Goal: Information Seeking & Learning: Learn about a topic

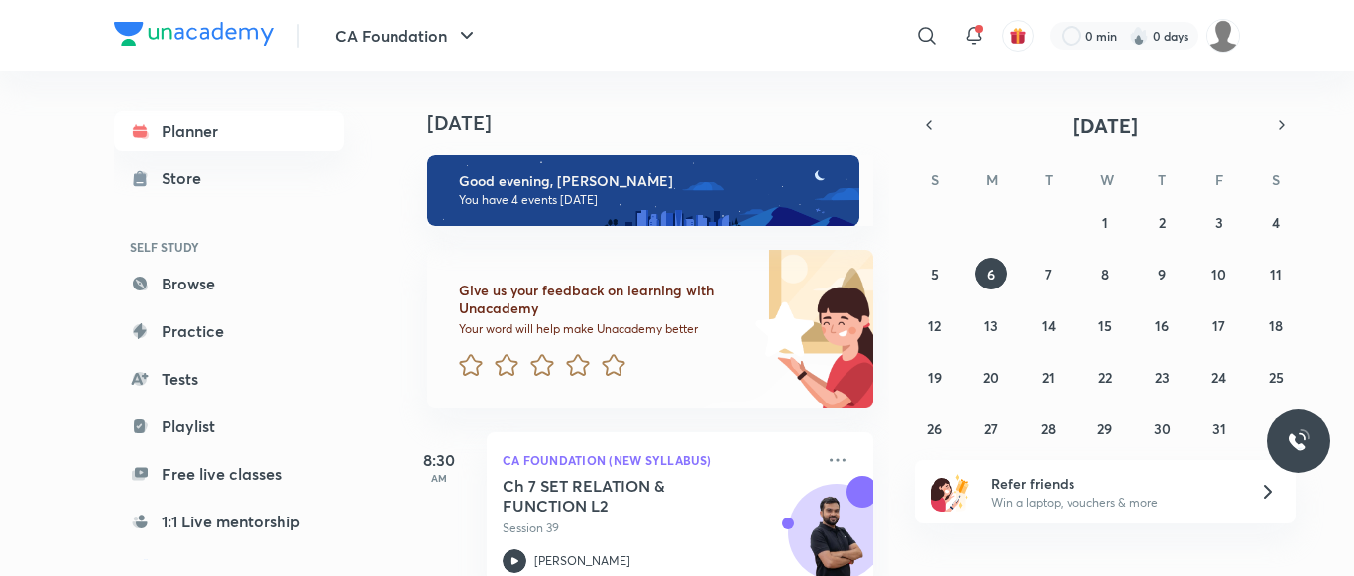
scroll to position [229, 0]
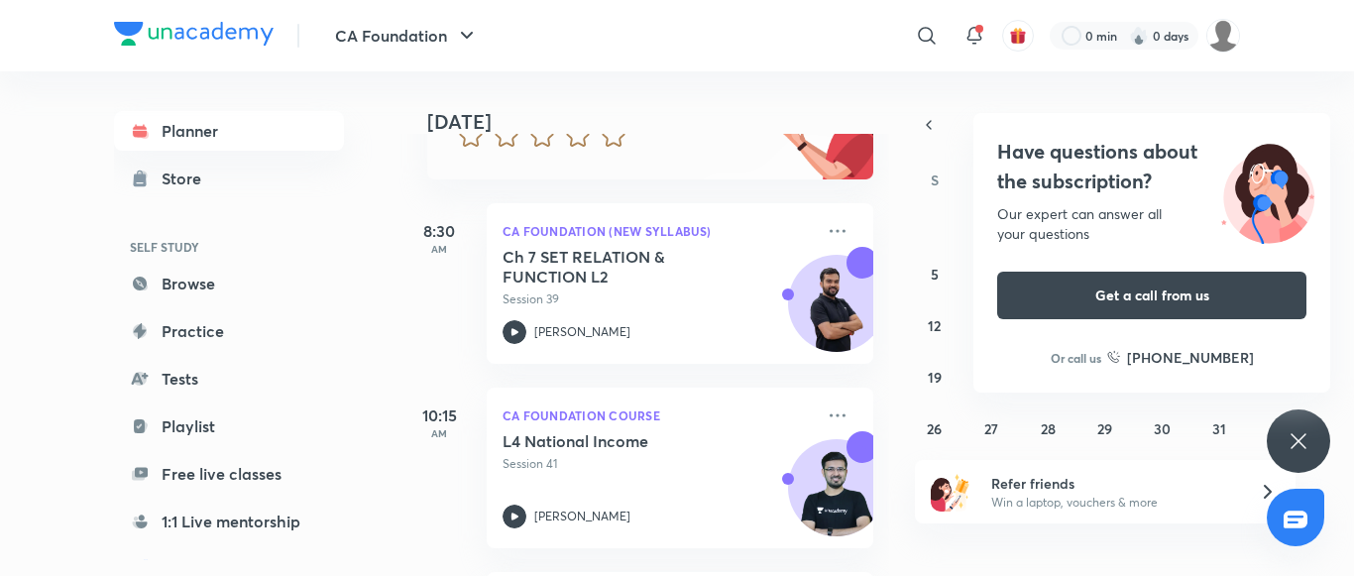
click at [1281, 427] on div "Have questions about the subscription? Our expert can answer all your questions…" at bounding box center [1298, 440] width 63 height 63
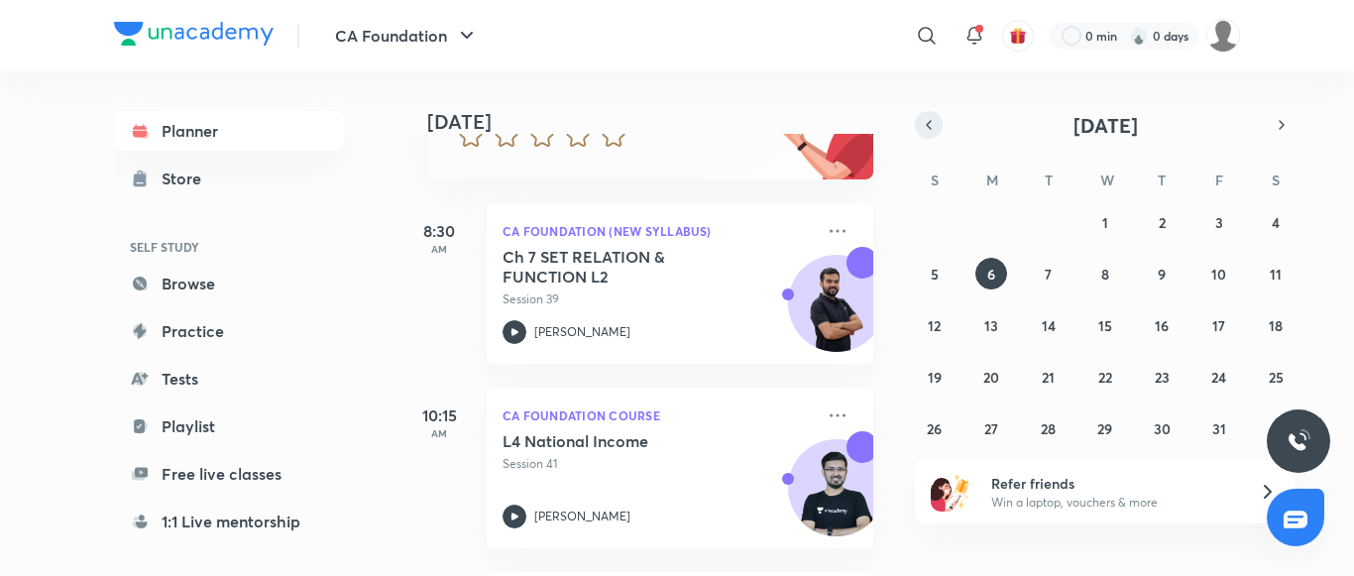
click at [935, 132] on icon "button" at bounding box center [929, 125] width 16 height 18
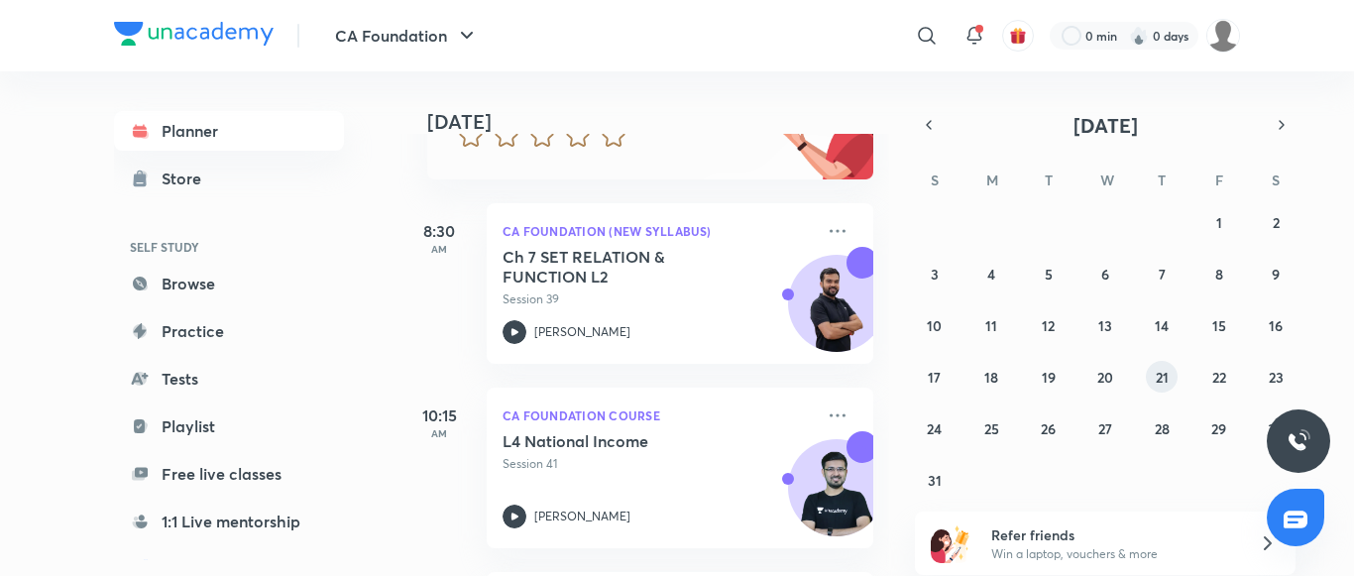
click at [1172, 372] on button "21" at bounding box center [1162, 377] width 32 height 32
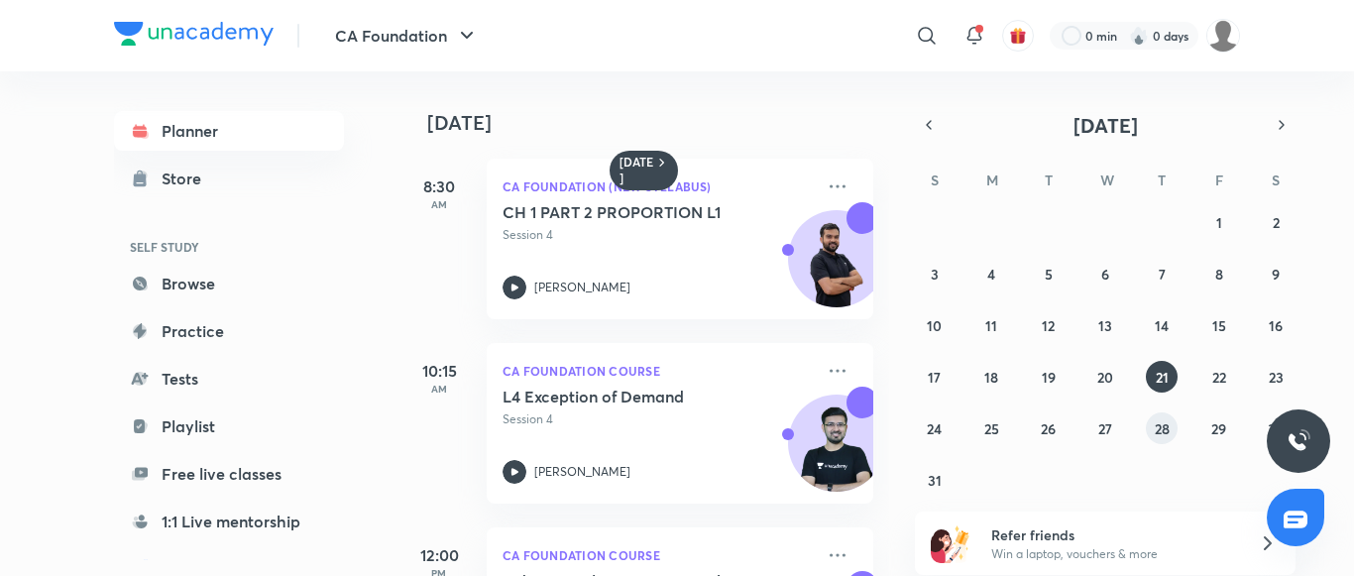
click at [1164, 423] on abbr "28" at bounding box center [1162, 428] width 15 height 19
click at [927, 481] on button "31" at bounding box center [935, 480] width 32 height 32
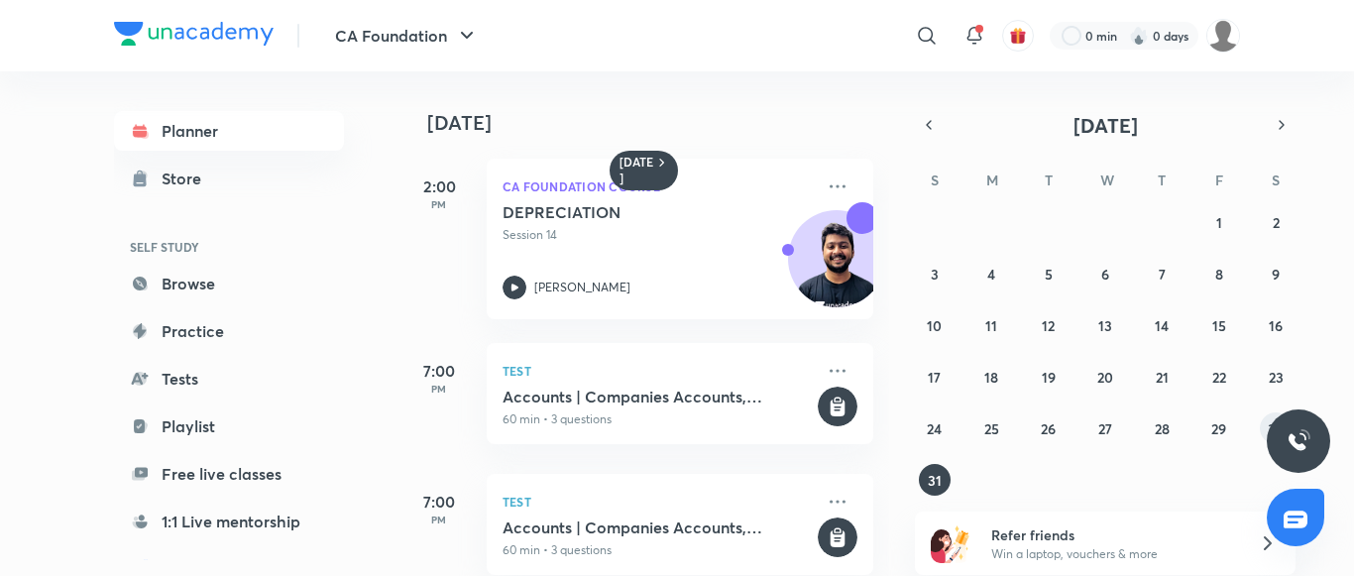
click at [1266, 422] on button "30" at bounding box center [1276, 428] width 32 height 32
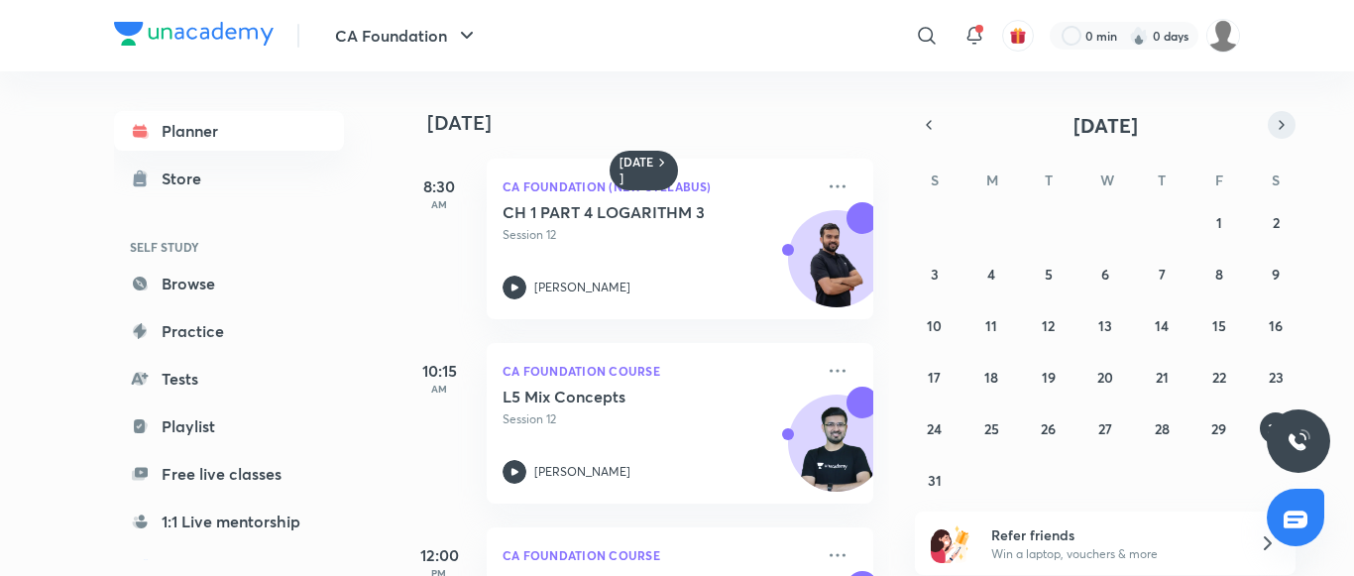
click at [1284, 111] on button "button" at bounding box center [1282, 125] width 28 height 28
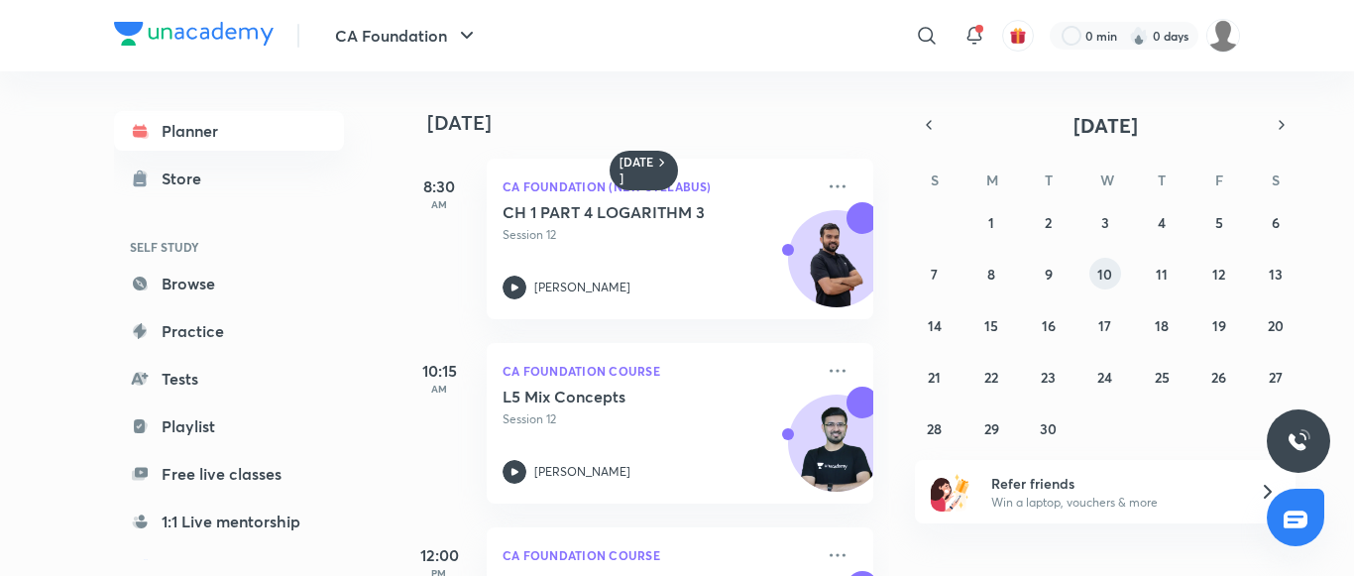
click at [1099, 270] on abbr "10" at bounding box center [1105, 274] width 15 height 19
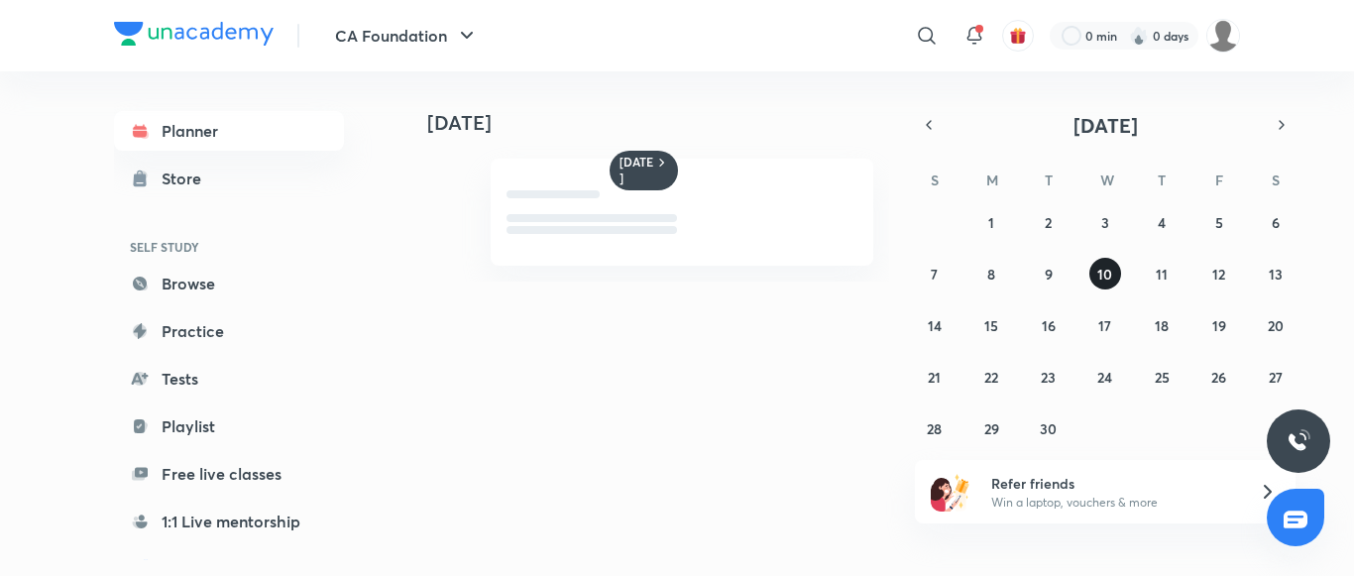
click at [1099, 270] on abbr "10" at bounding box center [1105, 274] width 15 height 19
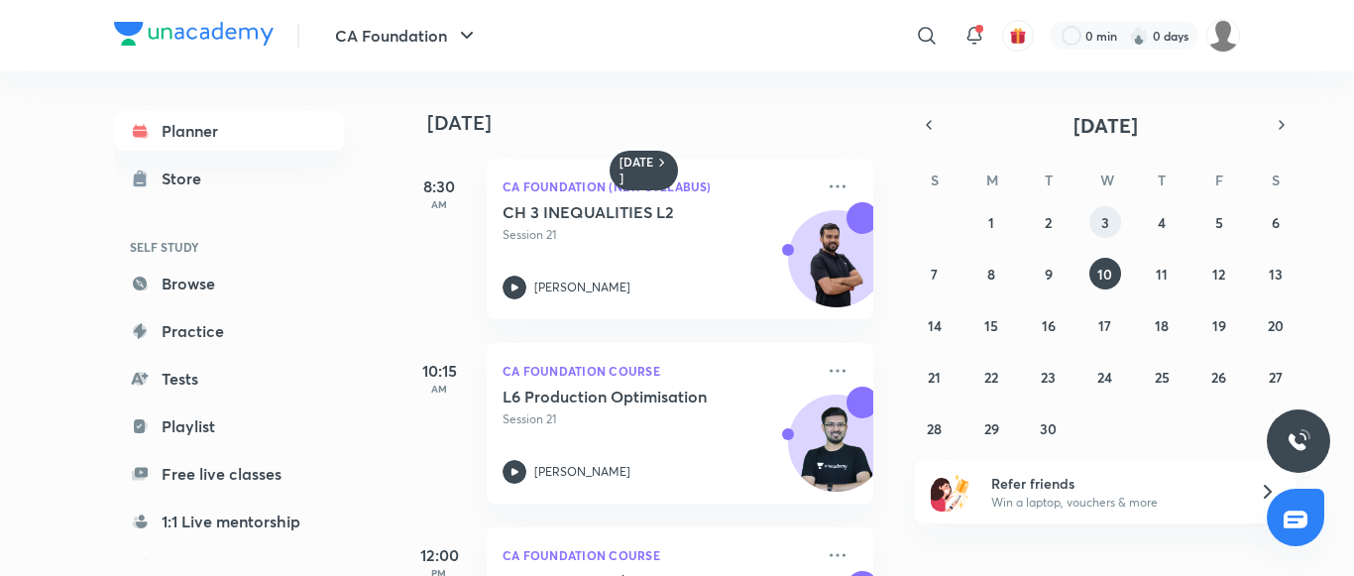
click at [1111, 215] on button "3" at bounding box center [1106, 222] width 32 height 32
click at [1164, 328] on abbr "18" at bounding box center [1162, 325] width 14 height 19
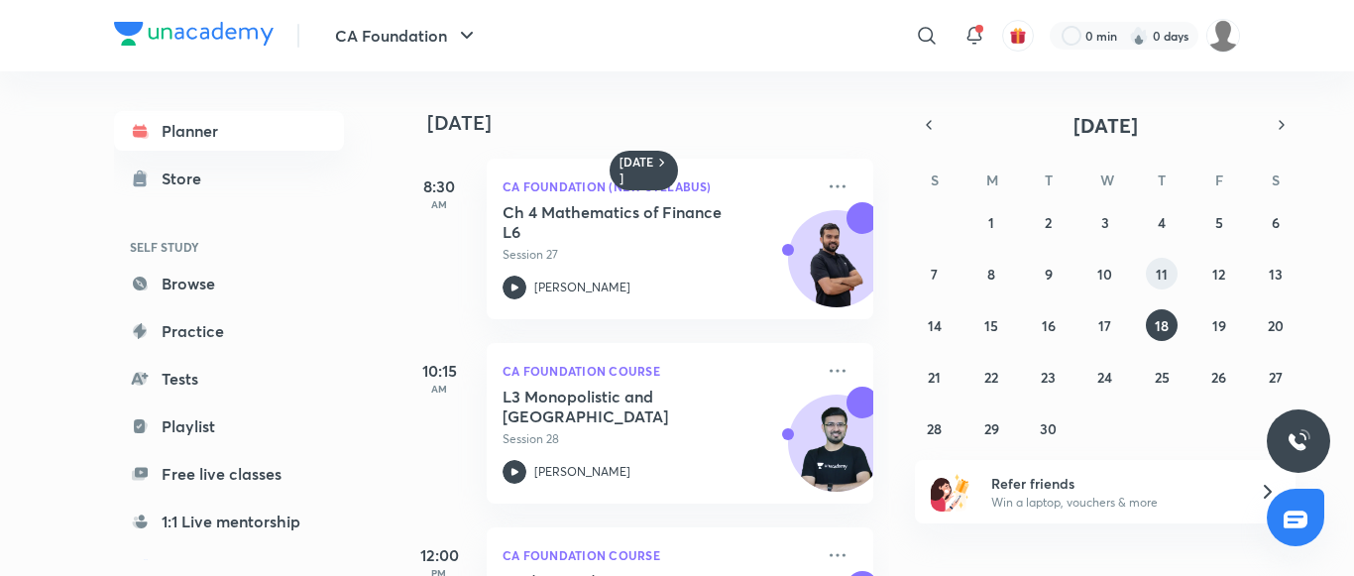
click at [1155, 278] on button "11" at bounding box center [1162, 274] width 32 height 32
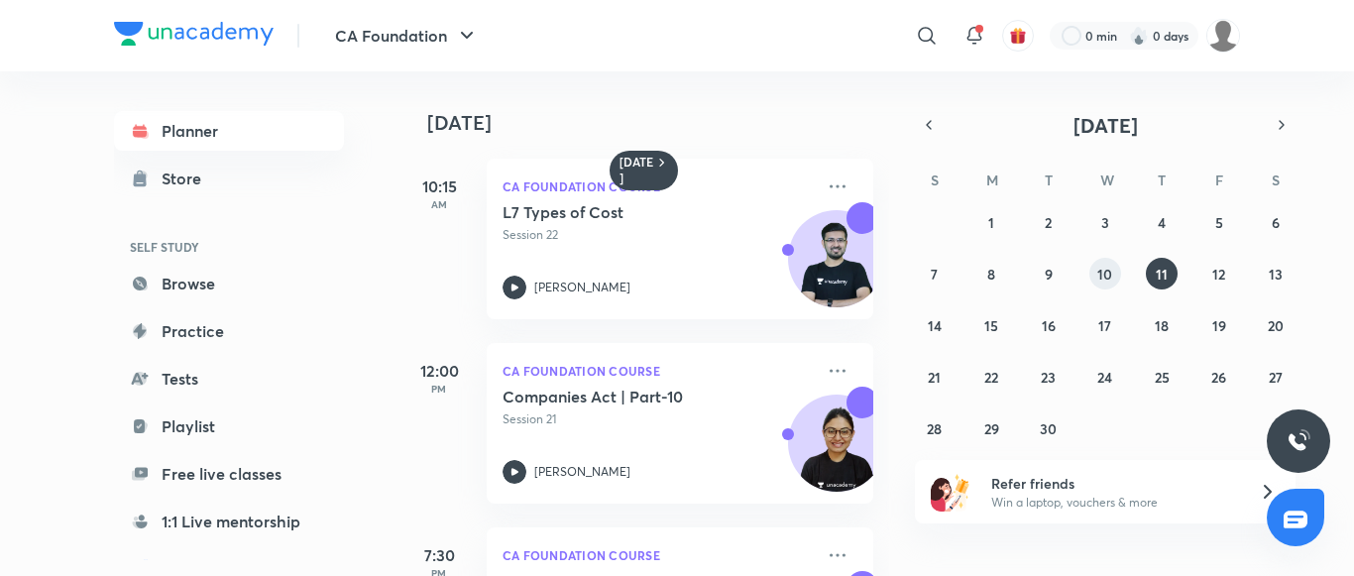
click at [1099, 279] on abbr "10" at bounding box center [1105, 274] width 15 height 19
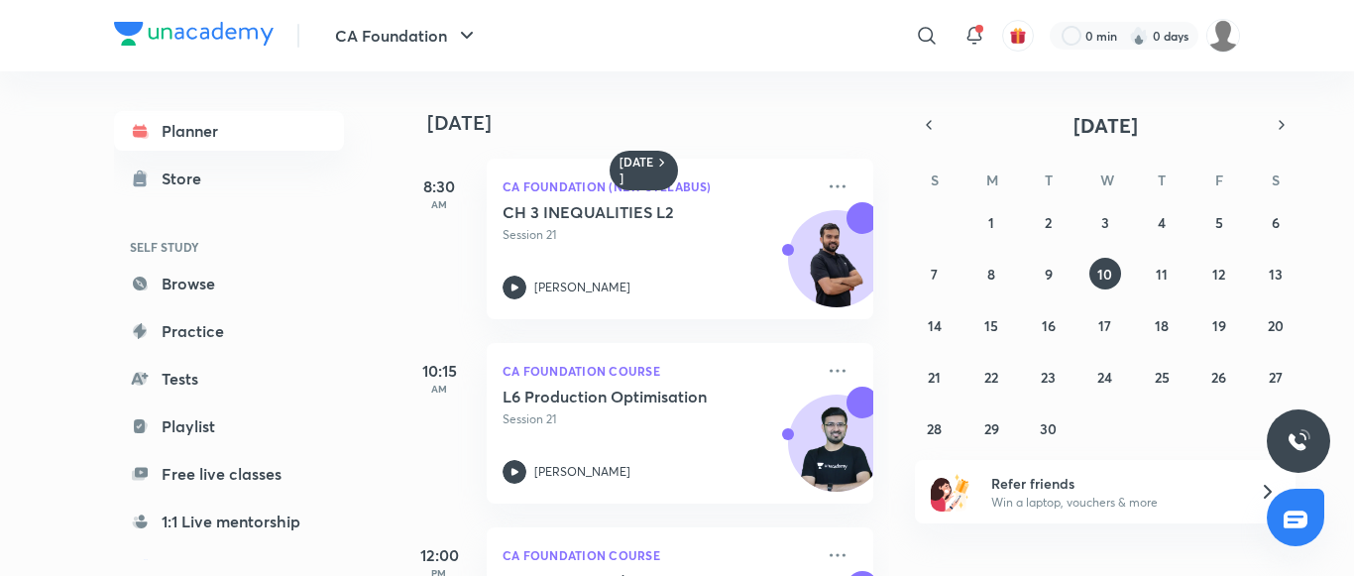
click at [1211, 304] on div "31 1 2 3 4 5 6 7 8 9 10 11 12 13 14 15 16 17 18 19 20 21 22 23 24 25 26 27 28 2…" at bounding box center [1105, 325] width 381 height 238
click at [1221, 331] on abbr "19" at bounding box center [1220, 325] width 14 height 19
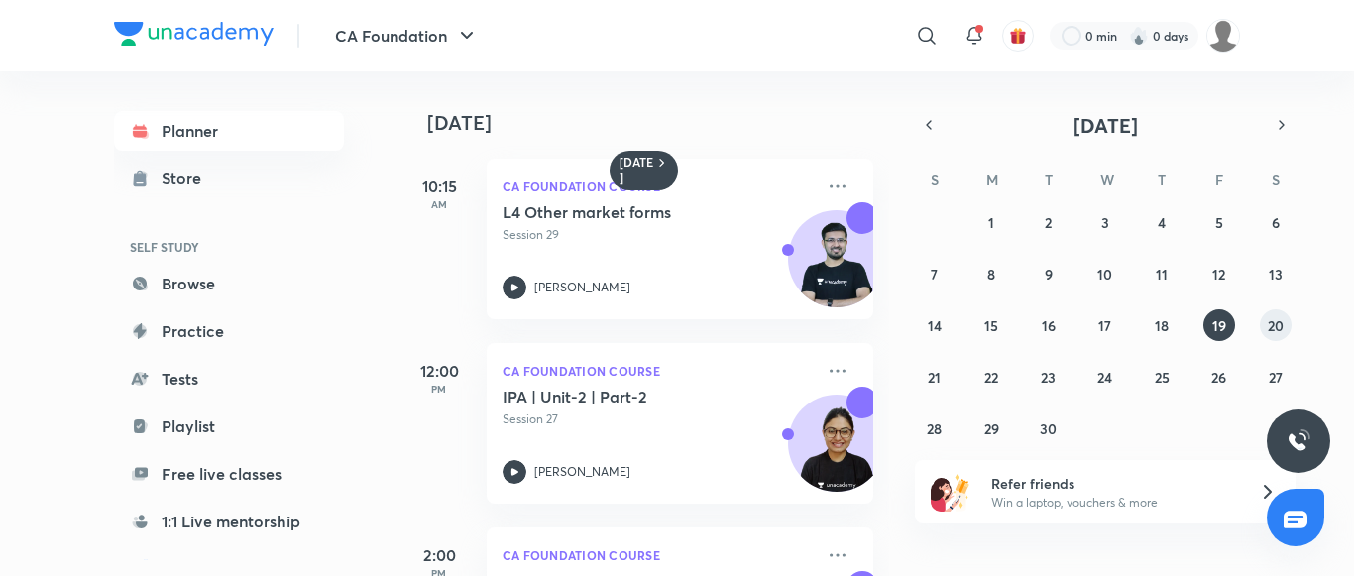
click at [1270, 334] on abbr "20" at bounding box center [1276, 325] width 16 height 19
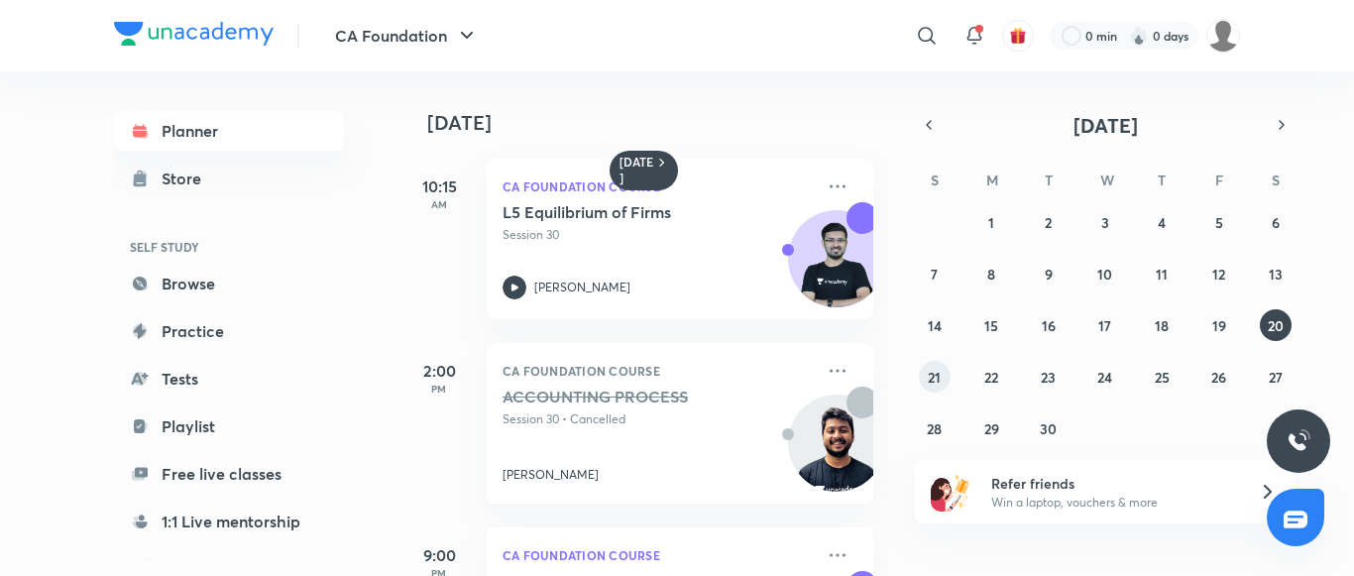
click at [935, 382] on abbr "21" at bounding box center [934, 377] width 13 height 19
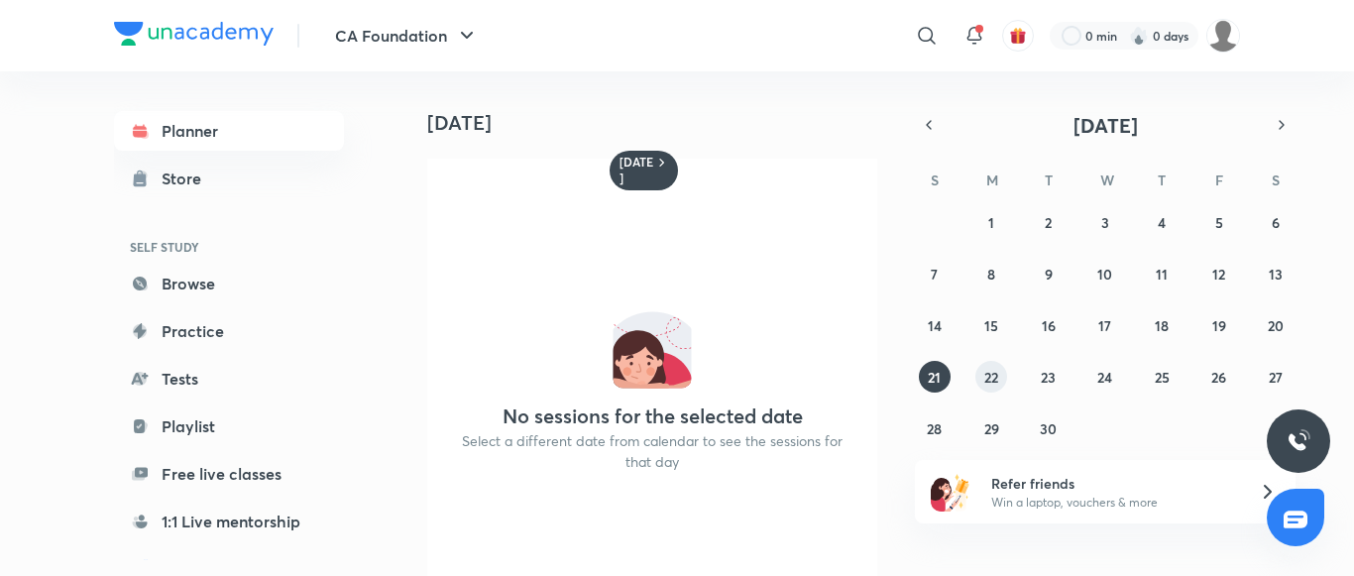
click at [1000, 380] on button "22" at bounding box center [992, 377] width 32 height 32
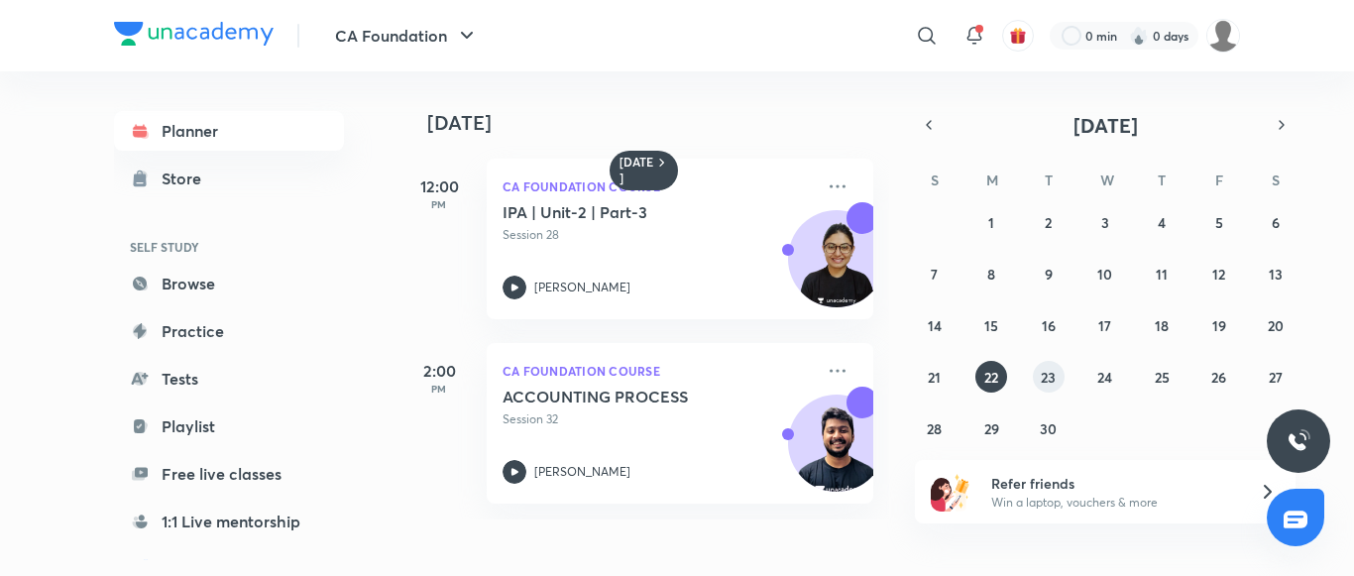
click at [1056, 382] on abbr "23" at bounding box center [1048, 377] width 15 height 19
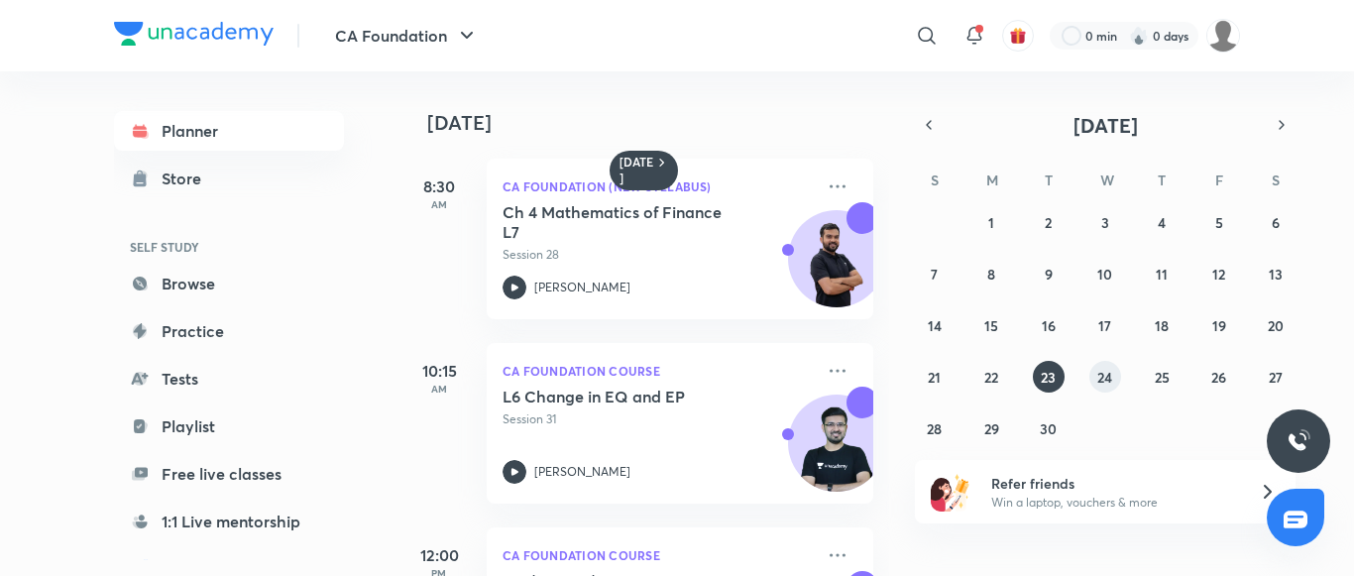
click at [1107, 373] on abbr "24" at bounding box center [1105, 377] width 15 height 19
click at [1169, 381] on abbr "25" at bounding box center [1162, 377] width 15 height 19
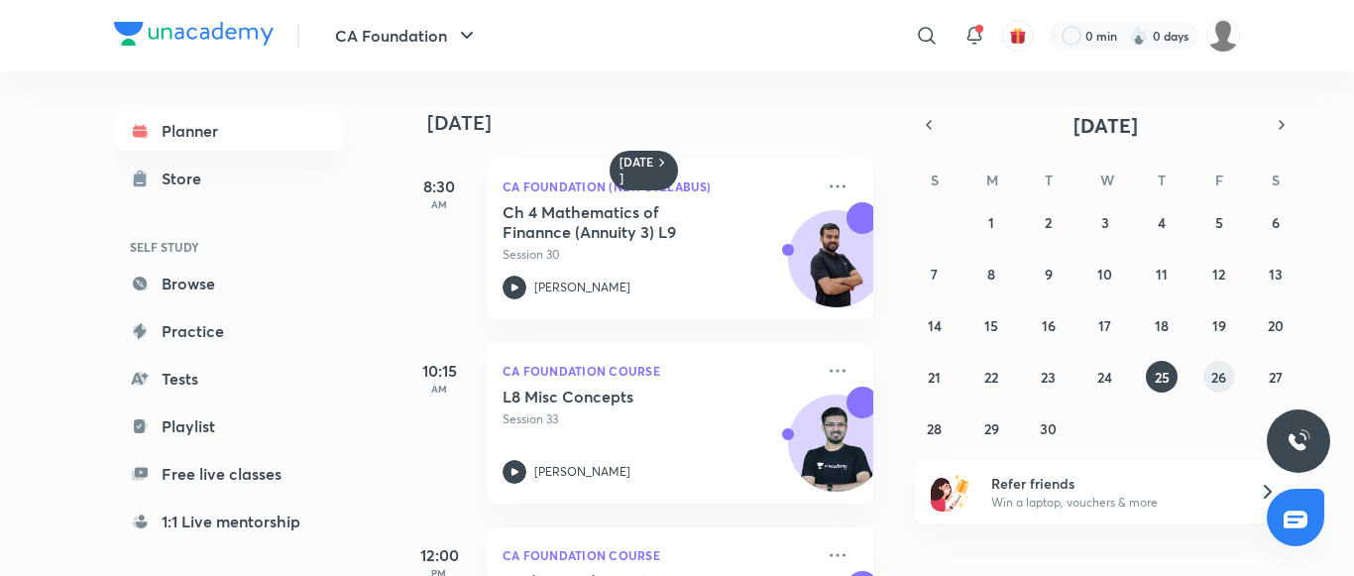
click at [1222, 380] on abbr "26" at bounding box center [1219, 377] width 15 height 19
click at [1278, 381] on abbr "27" at bounding box center [1276, 377] width 14 height 19
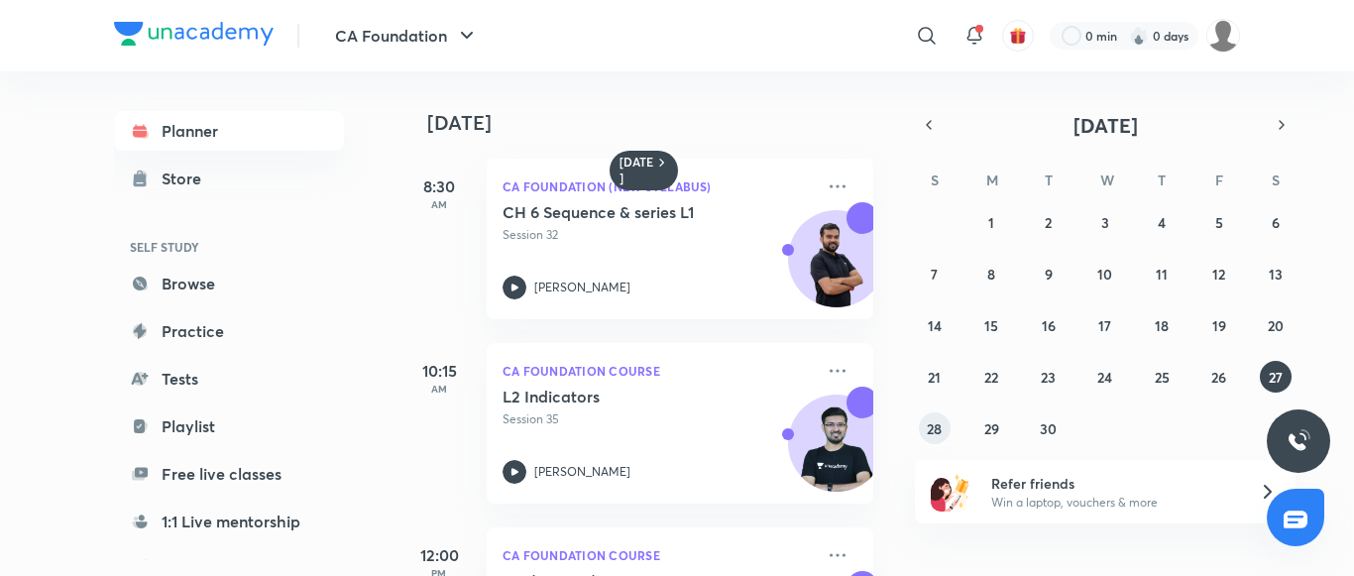
click at [931, 433] on abbr "28" at bounding box center [934, 428] width 15 height 19
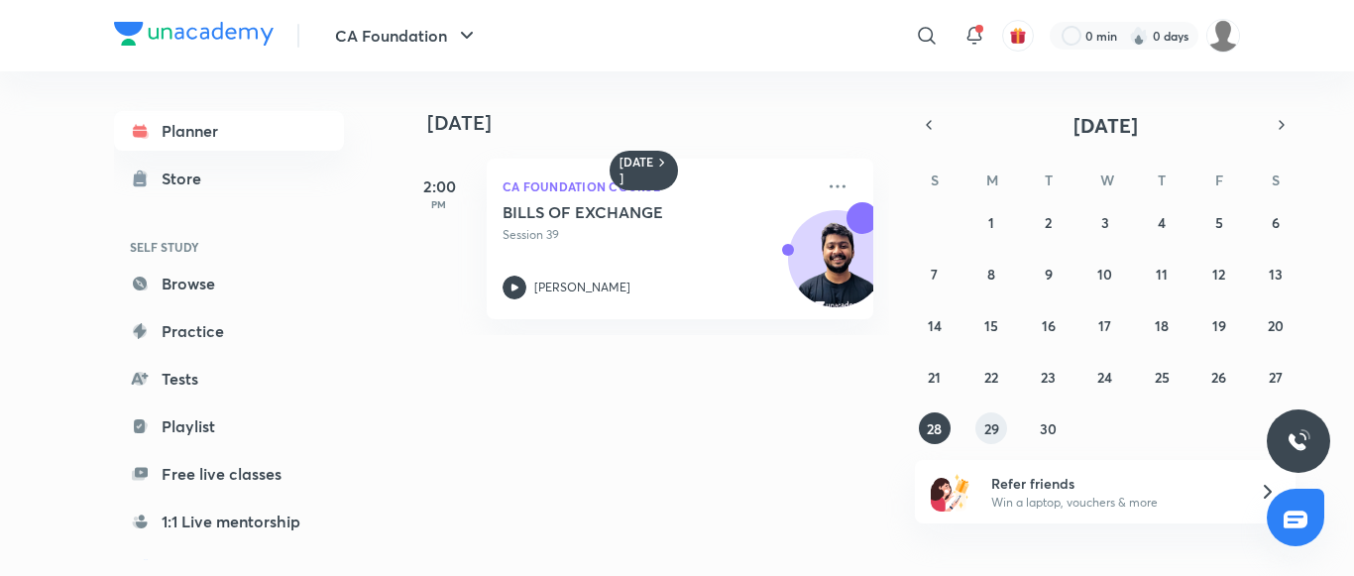
click at [997, 431] on abbr "29" at bounding box center [992, 428] width 15 height 19
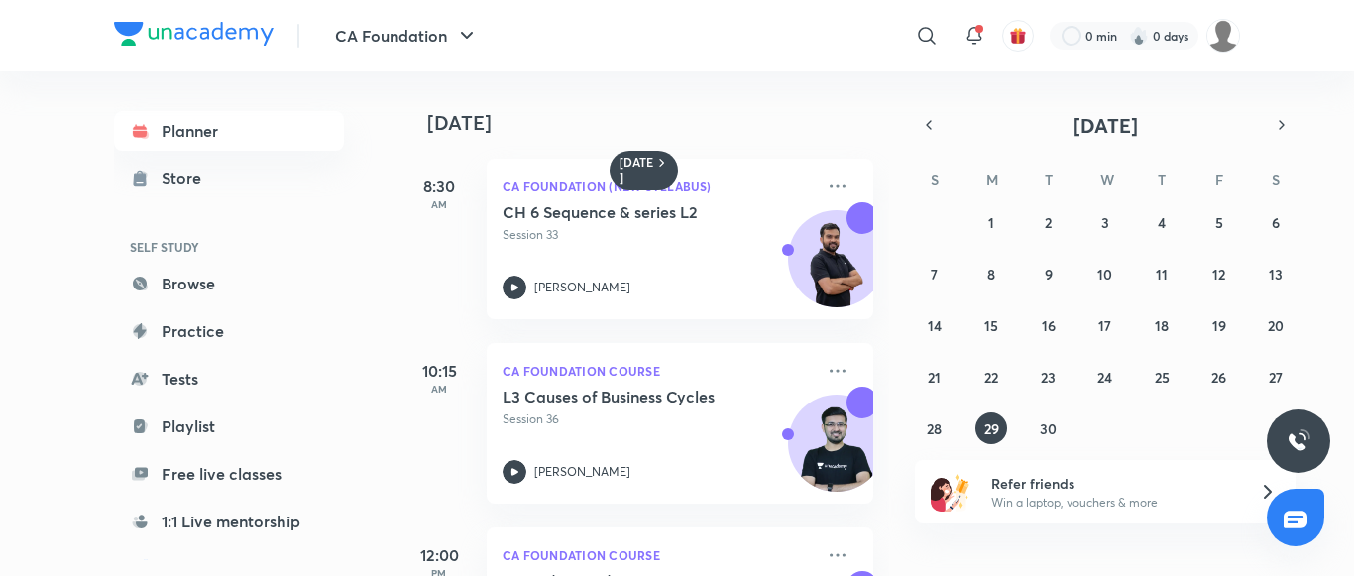
click at [1030, 427] on div "31 1 2 3 4 5 6 7 8 9 10 11 12 13 14 15 16 17 18 19 20 21 22 23 24 25 26 27 28 2…" at bounding box center [1105, 325] width 381 height 238
click at [1036, 427] on button "30" at bounding box center [1049, 428] width 32 height 32
click at [1281, 130] on icon "button" at bounding box center [1282, 125] width 16 height 18
click at [1274, 213] on abbr "4" at bounding box center [1276, 222] width 8 height 19
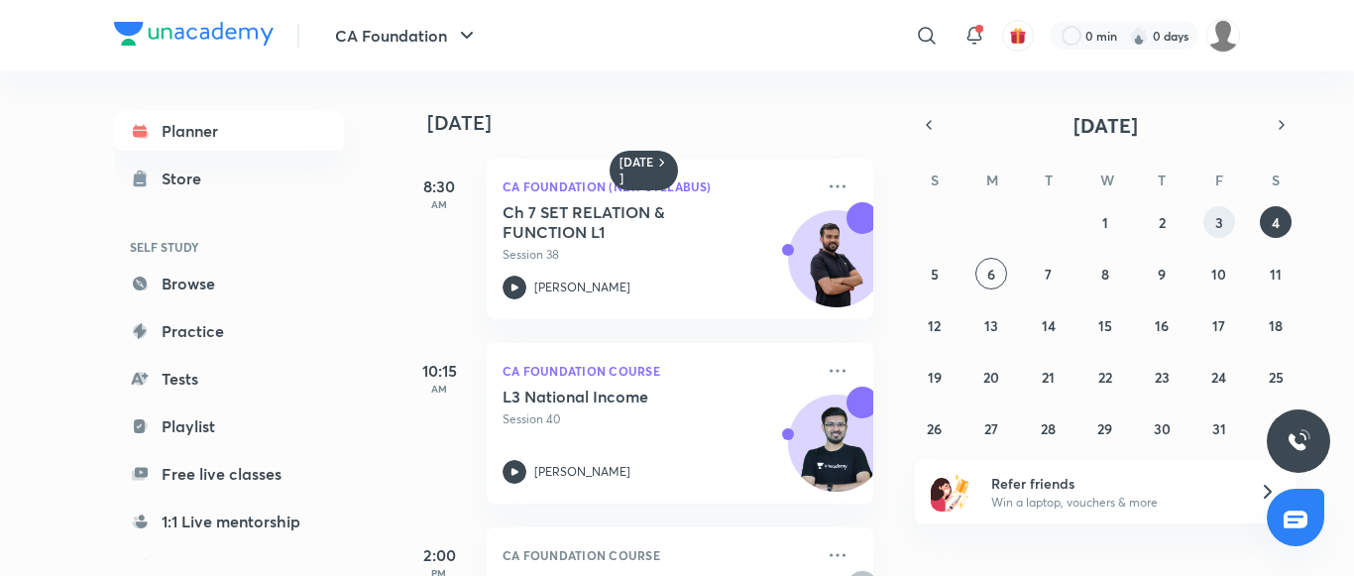
click at [1221, 213] on abbr "3" at bounding box center [1220, 222] width 8 height 19
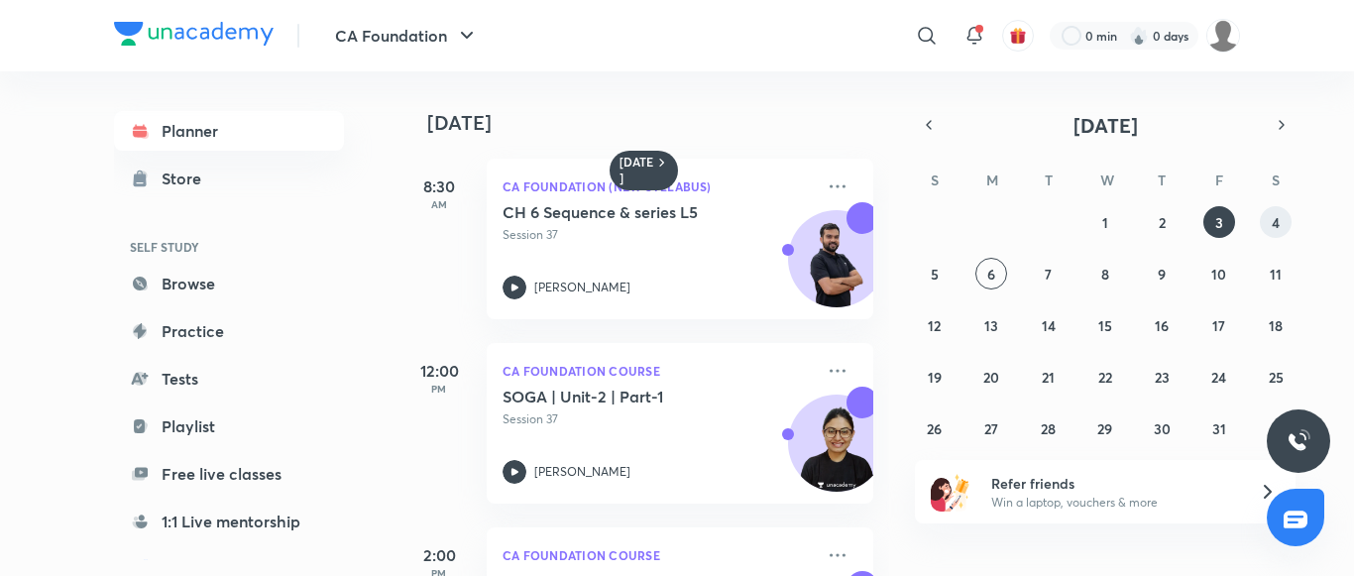
click at [1283, 216] on button "4" at bounding box center [1276, 222] width 32 height 32
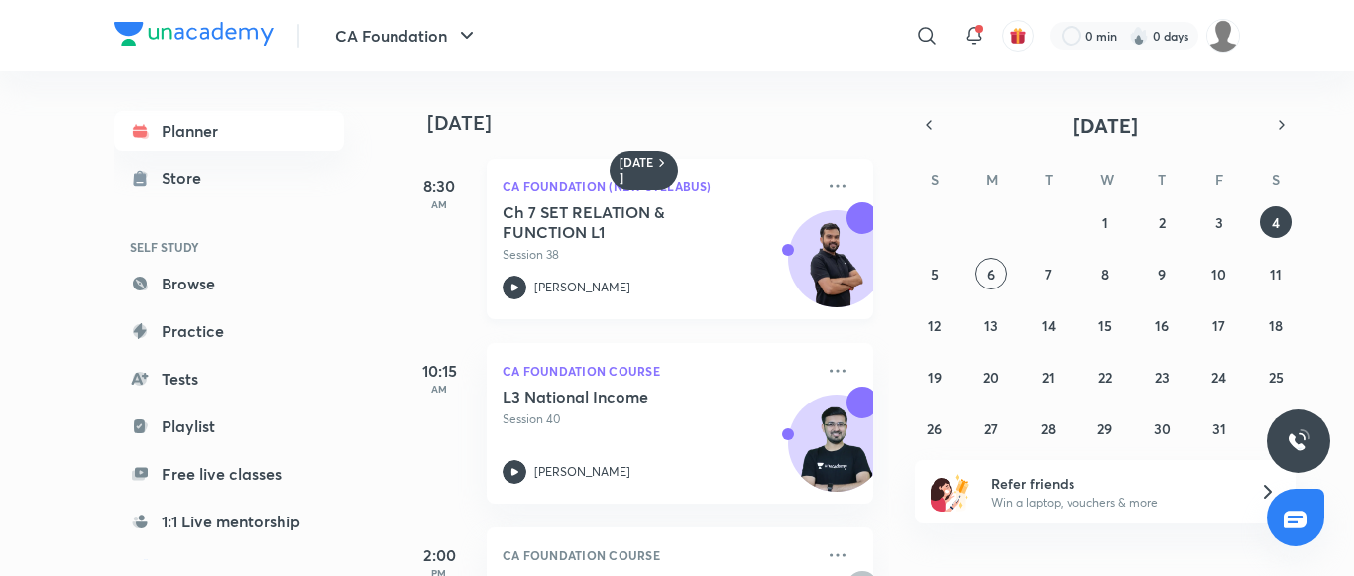
click at [653, 277] on div "[PERSON_NAME]" at bounding box center [658, 288] width 311 height 24
